Goal: Complete application form

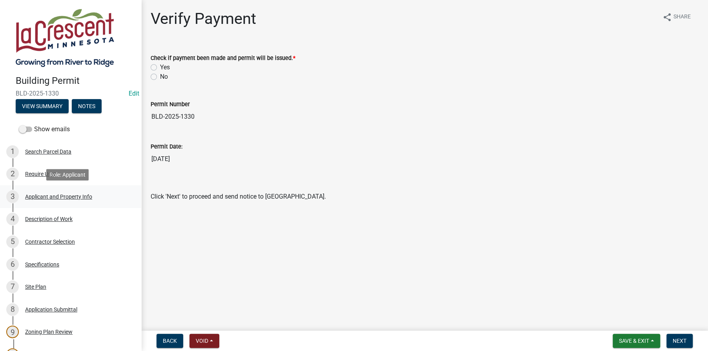
click at [38, 199] on div "Applicant and Property Info" at bounding box center [58, 196] width 67 height 5
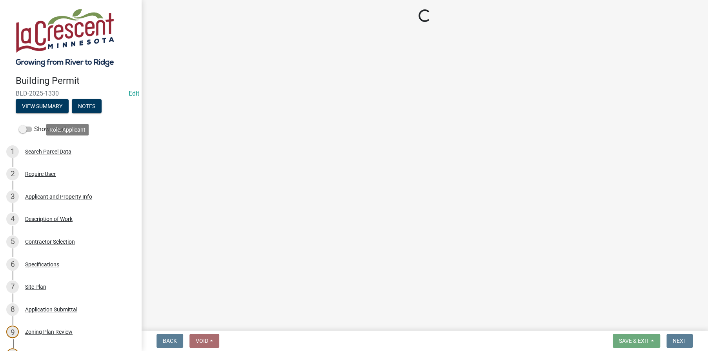
select select "e838c9e2-1e6e-4405-bddc-a3335cd38b08"
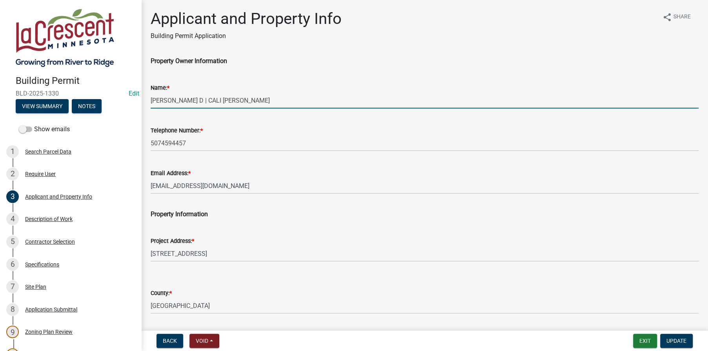
click at [227, 99] on input "[PERSON_NAME] D | CALI [PERSON_NAME]" at bounding box center [425, 101] width 548 height 16
click at [224, 101] on input "[PERSON_NAME] | & CALI [PERSON_NAME]" at bounding box center [425, 101] width 548 height 16
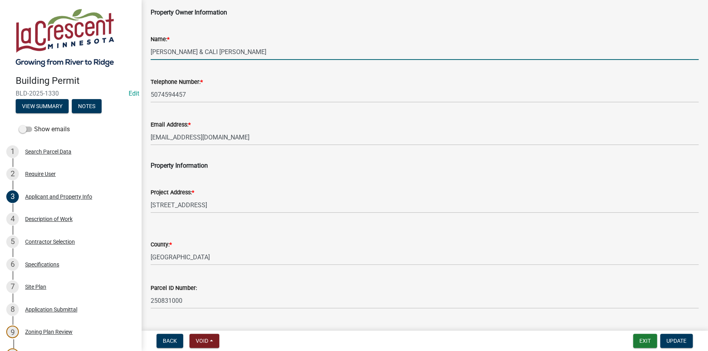
scroll to position [130, 0]
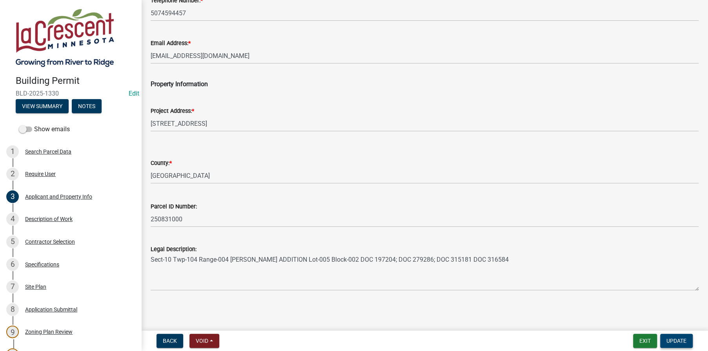
type input "[PERSON_NAME] & CALI [PERSON_NAME]"
click at [672, 342] on span "Update" at bounding box center [676, 341] width 20 height 6
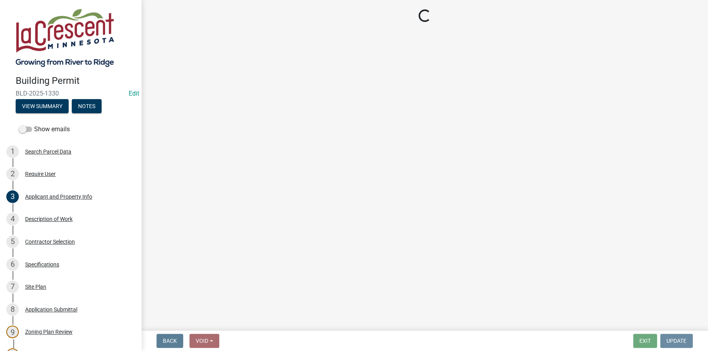
scroll to position [0, 0]
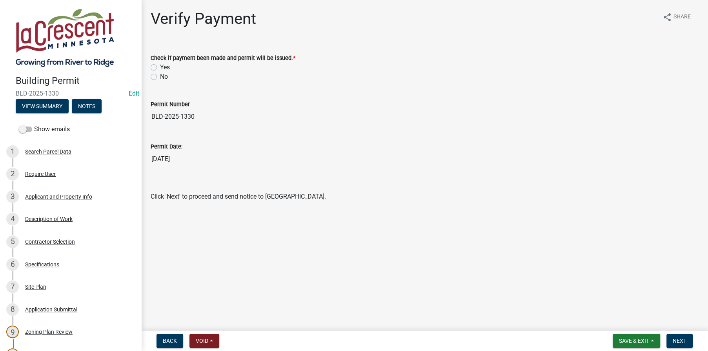
click at [160, 67] on label "Yes" at bounding box center [165, 67] width 10 height 9
click at [160, 67] on input "Yes" at bounding box center [162, 65] width 5 height 5
radio input "true"
click at [680, 343] on span "Next" at bounding box center [679, 341] width 14 height 6
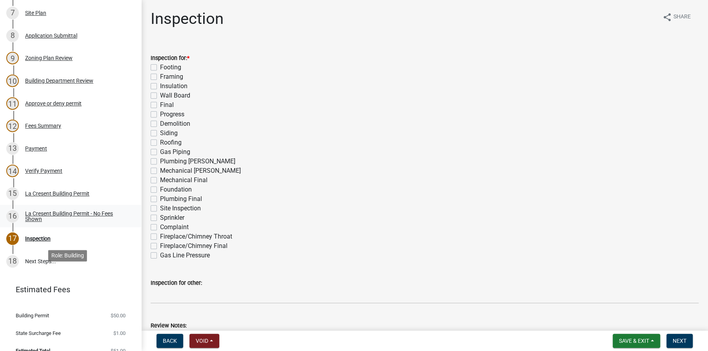
scroll to position [274, 0]
click at [50, 191] on div "La Cresent Building Permit" at bounding box center [57, 193] width 64 height 5
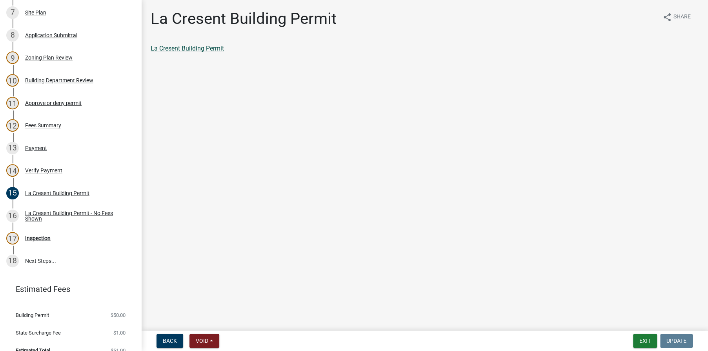
click at [203, 49] on link "La Cresent Building Permit" at bounding box center [187, 48] width 73 height 7
